Goal: Task Accomplishment & Management: Manage account settings

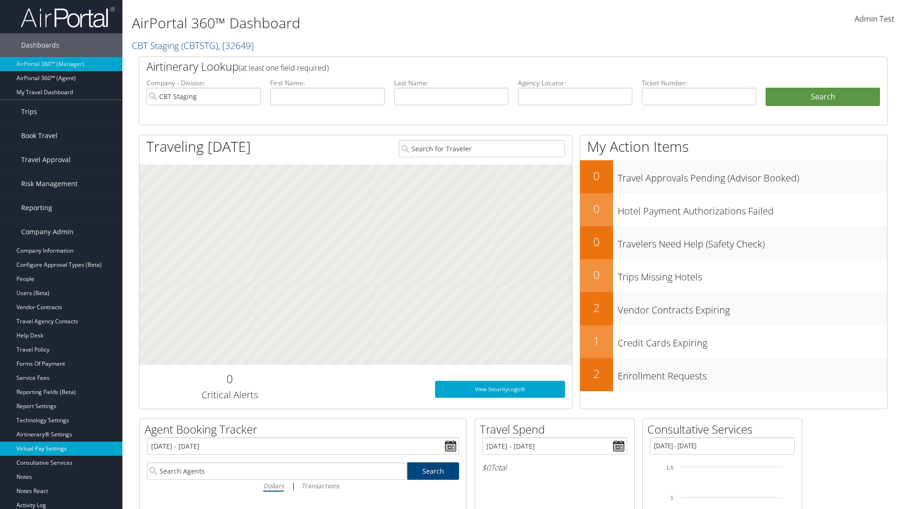
click at [61, 448] on link "Virtual Pay Settings" at bounding box center [61, 448] width 122 height 14
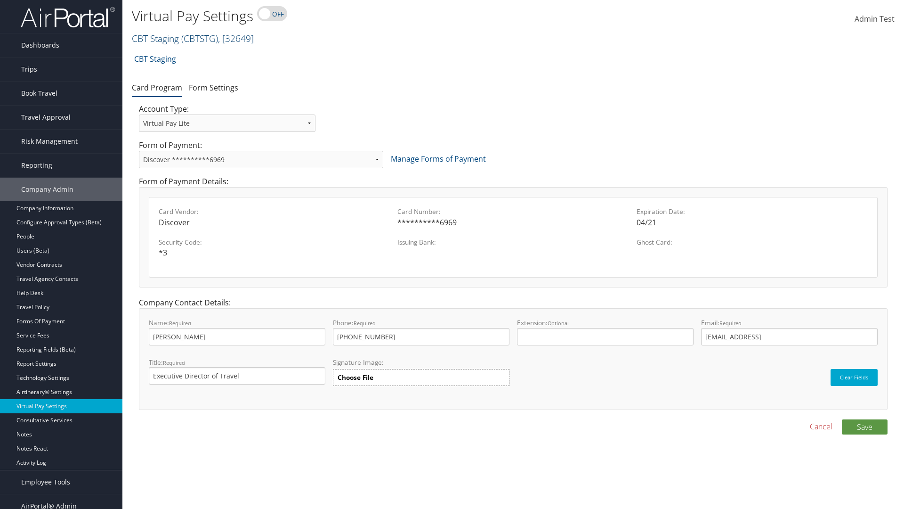
click at [155, 38] on link "CBT Staging ( CBTSTG ) , [ 32649 ]" at bounding box center [193, 38] width 122 height 13
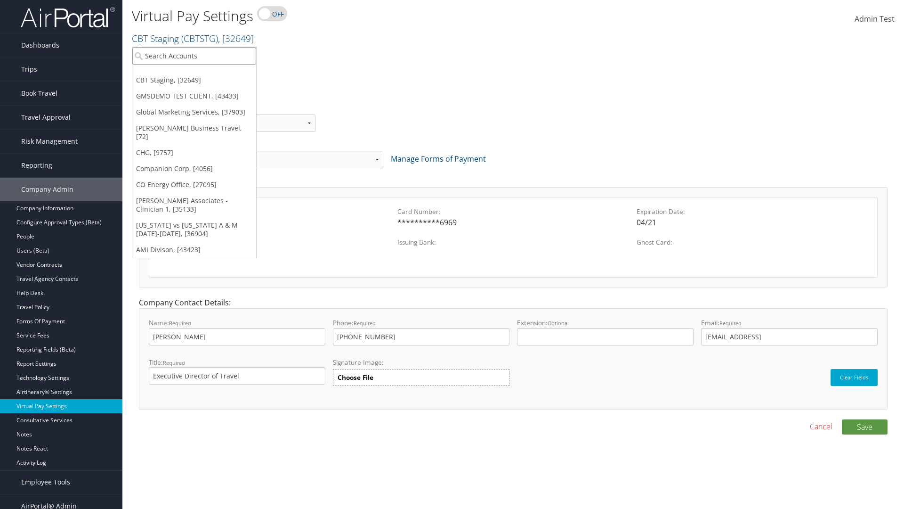
click at [194, 56] on input "search" at bounding box center [194, 55] width 124 height 17
type input "CBTSTG"
click at [194, 73] on div "CBT Staging (CBTSTG), [32649]" at bounding box center [194, 73] width 134 height 8
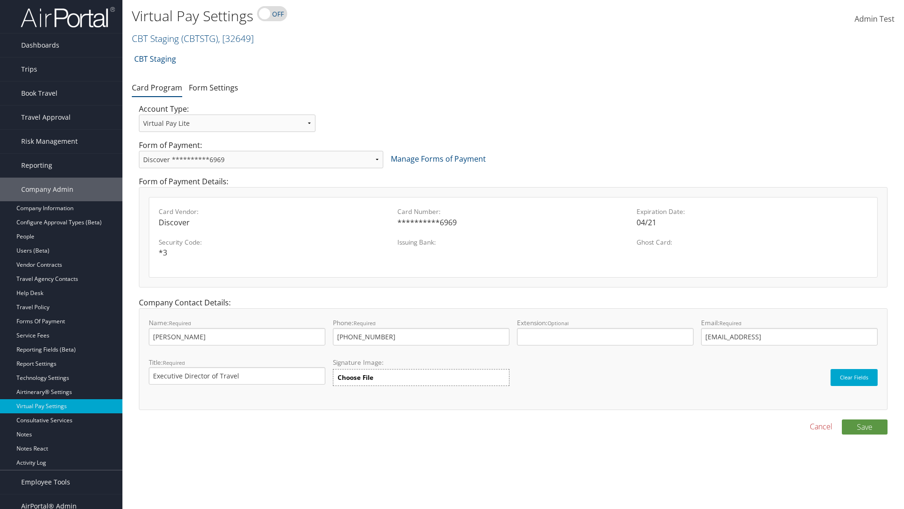
select select "new"
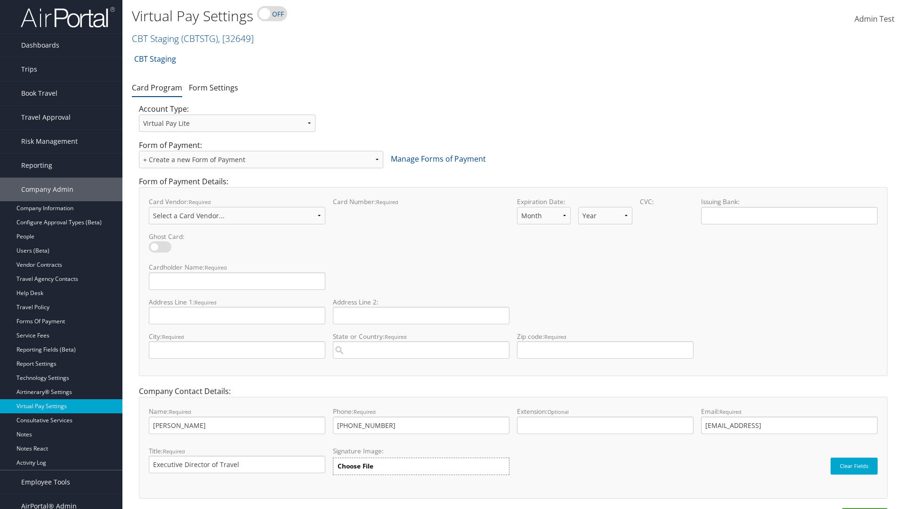
select select "VI"
select select "11"
select select "35"
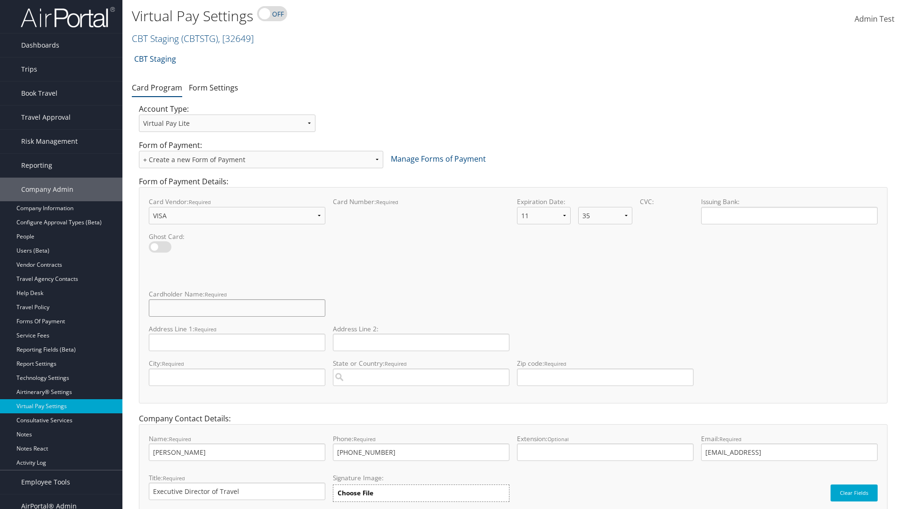
click at [237, 308] on input "Cardholder Name: required This field is required" at bounding box center [237, 307] width 177 height 17
type input "Auto Test"
click at [237, 342] on input "Address Line 1: required This field is required" at bounding box center [237, 341] width 177 height 17
type input "Salt lake City"
click at [237, 377] on input "City: required This field is required" at bounding box center [237, 376] width 177 height 17
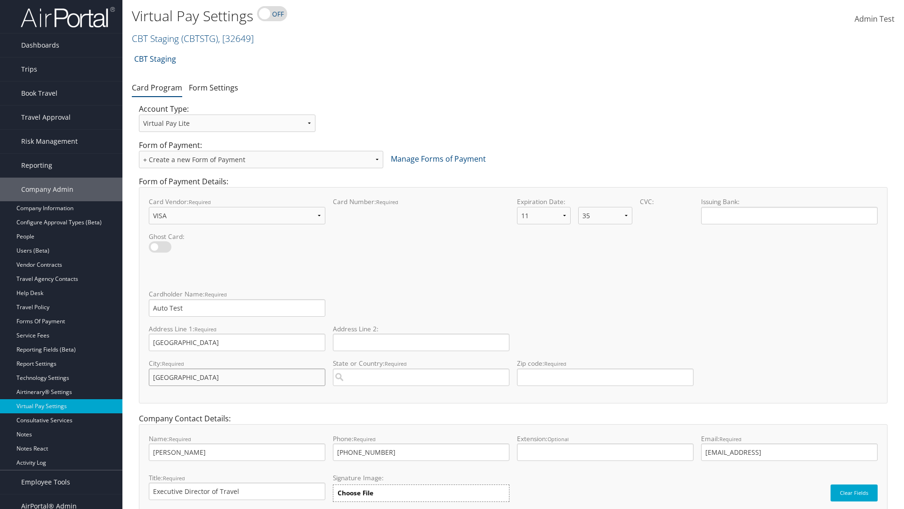
type input "SALt LAKE CITY"
click at [421, 377] on input "State or Country: required This field requires a suggested region." at bounding box center [421, 376] width 177 height 17
click at [421, 395] on div "United States of America (US)" at bounding box center [421, 394] width 173 height 9
type input "United States of America"
click at [605, 377] on input "Zip code: required This field requires numbers" at bounding box center [605, 376] width 177 height 17
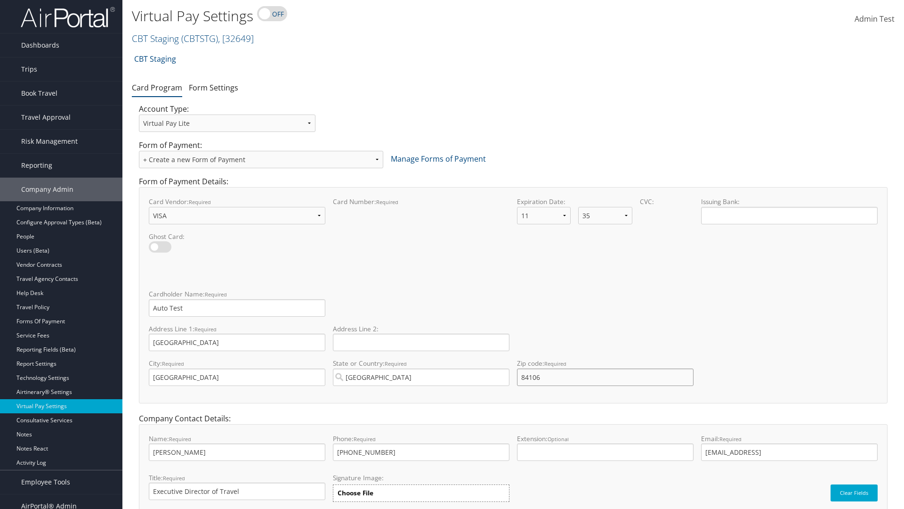
type input "84106"
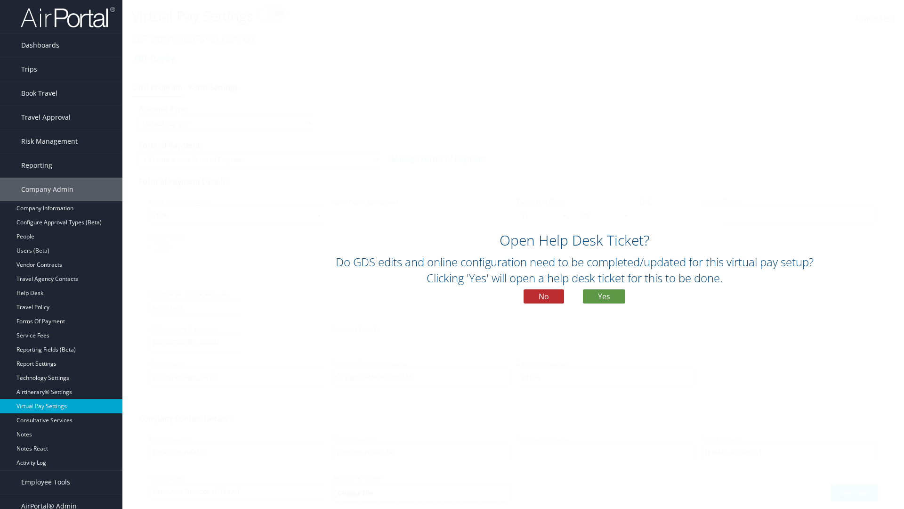
scroll to position [40, 0]
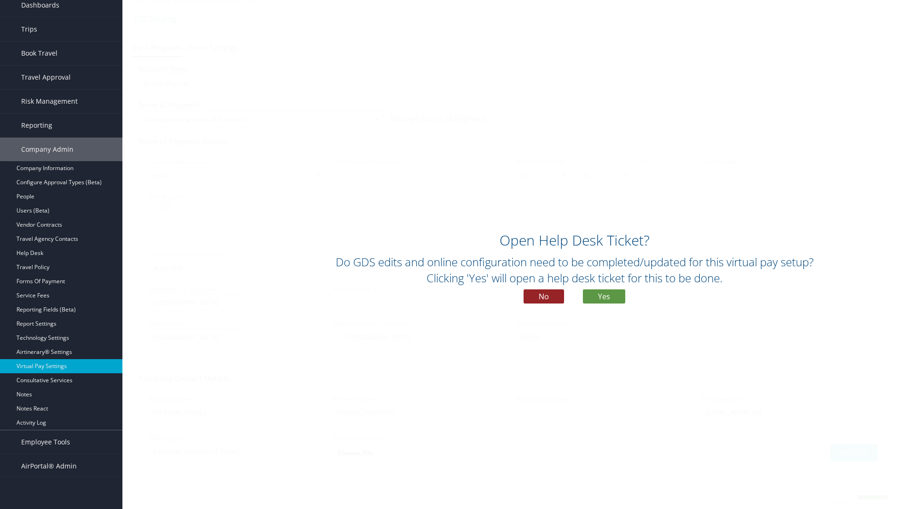
click at [544, 296] on button "No" at bounding box center [544, 296] width 40 height 14
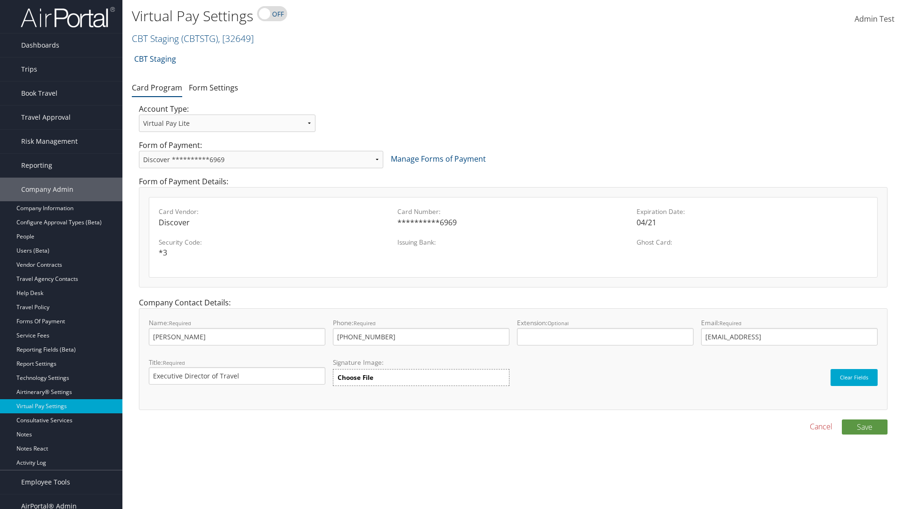
scroll to position [9, 0]
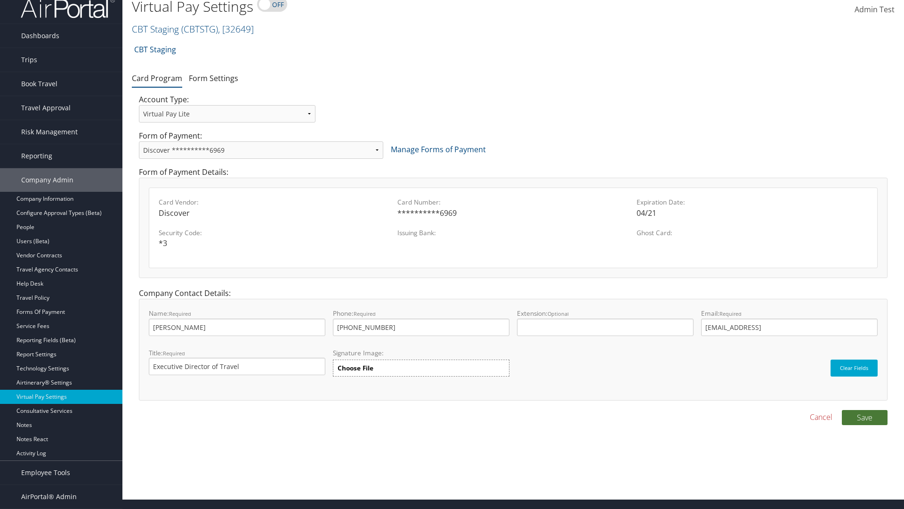
click at [865, 417] on button "Save" at bounding box center [865, 417] width 46 height 15
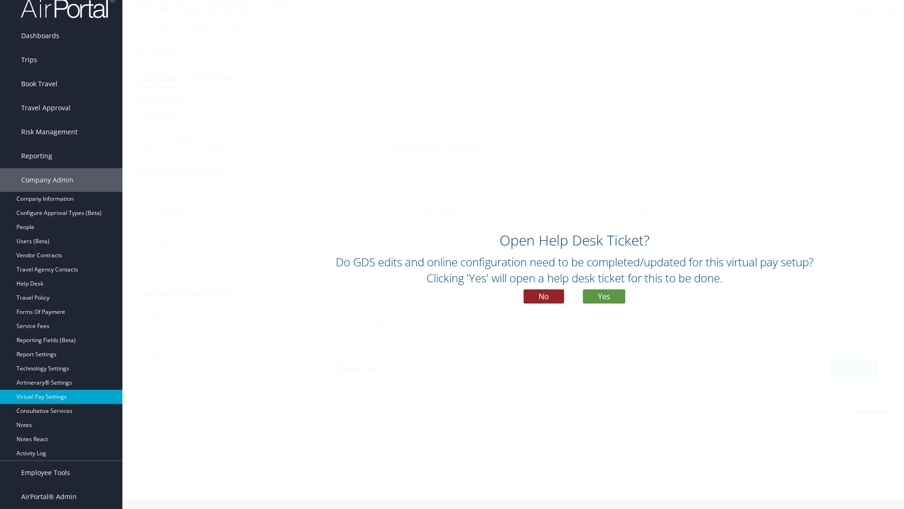
click at [544, 296] on button "No" at bounding box center [544, 296] width 40 height 14
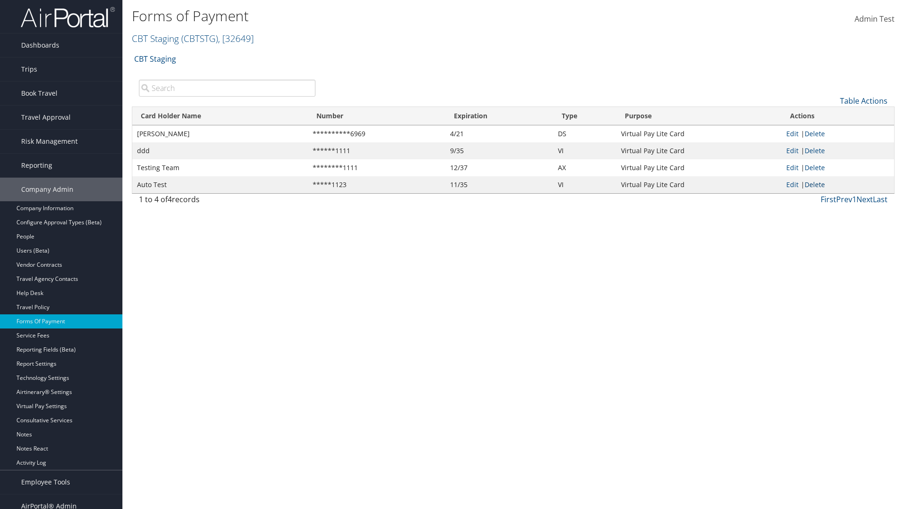
click at [817, 184] on link "Delete" at bounding box center [815, 184] width 20 height 9
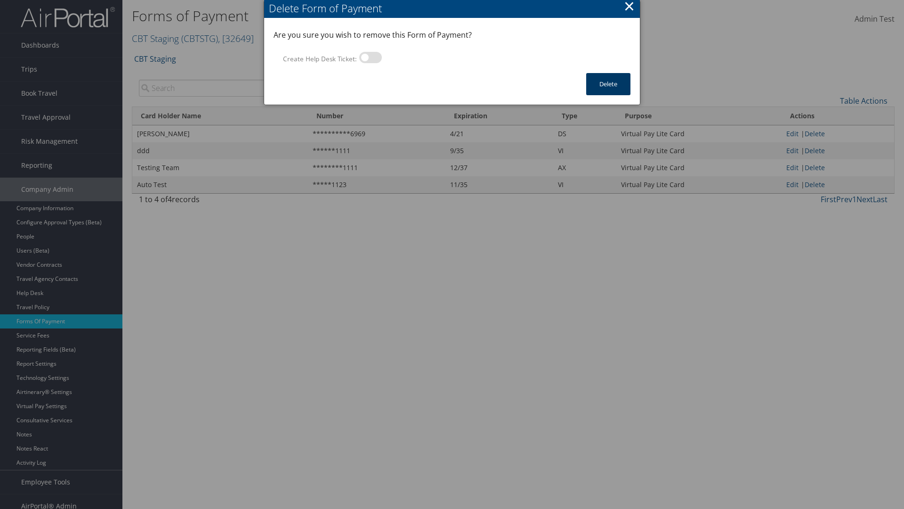
click at [608, 84] on button "Delete" at bounding box center [608, 84] width 44 height 22
